Goal: Check status

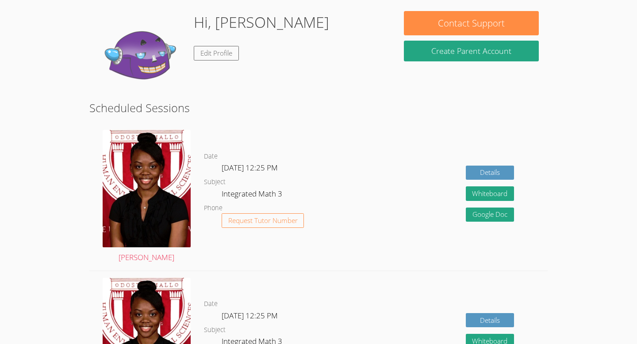
scroll to position [74, 0]
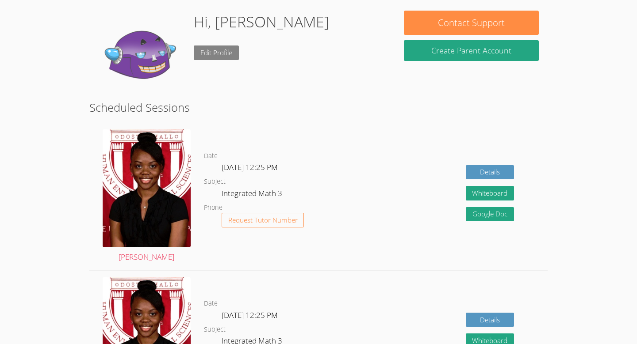
click at [220, 50] on link "Edit Profile" at bounding box center [216, 53] width 45 height 15
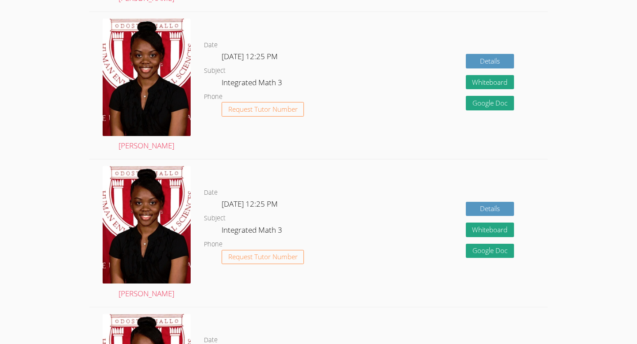
scroll to position [454, 0]
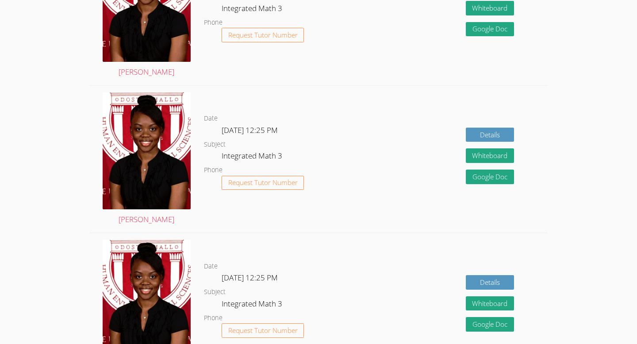
scroll to position [260, 0]
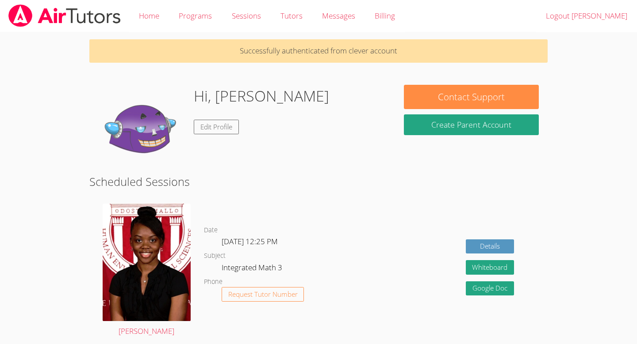
click at [227, 236] on dd "[DATE] 12:25 PM" at bounding box center [251, 243] width 58 height 15
click at [503, 242] on link "Details" at bounding box center [490, 247] width 49 height 15
